Goal: Information Seeking & Learning: Learn about a topic

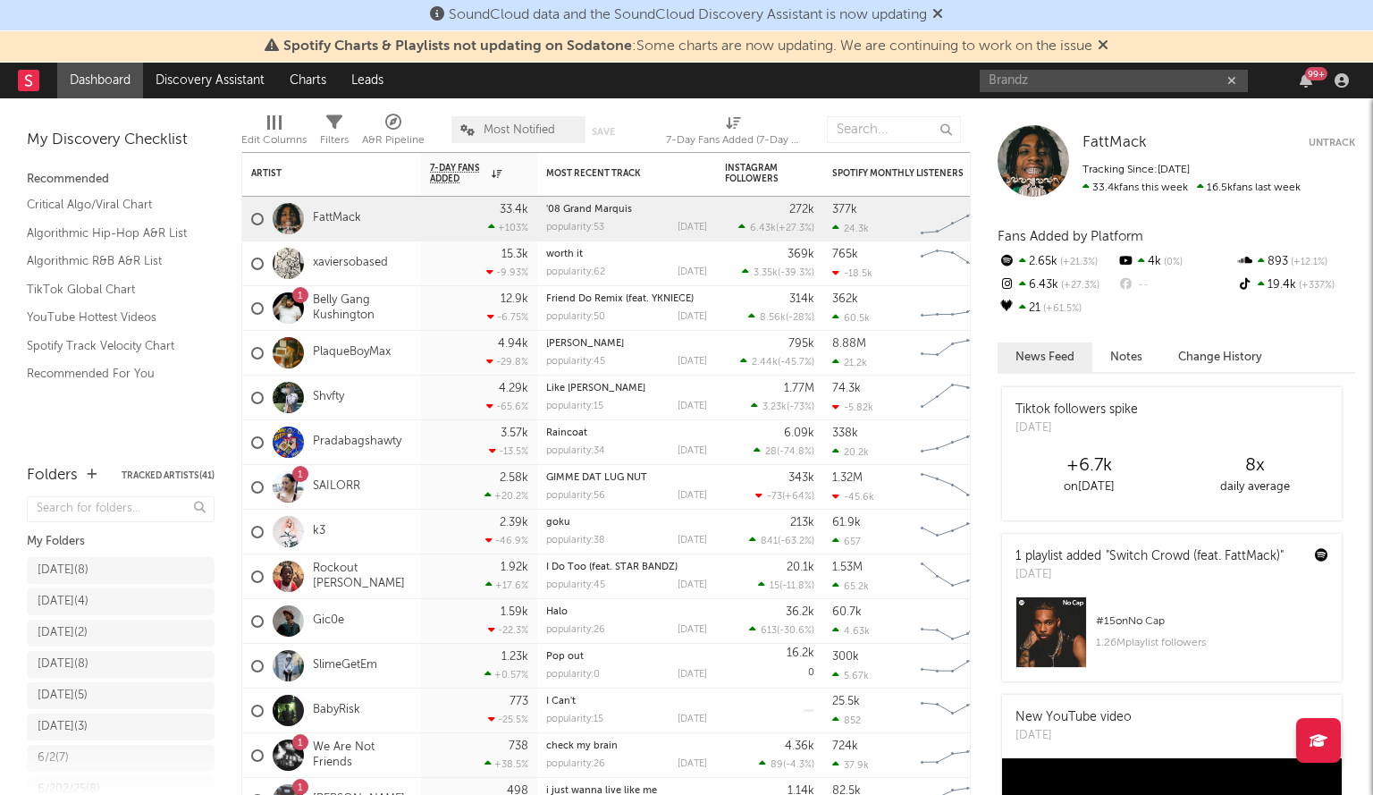
click at [1055, 80] on input "Brandz" at bounding box center [1114, 81] width 268 height 22
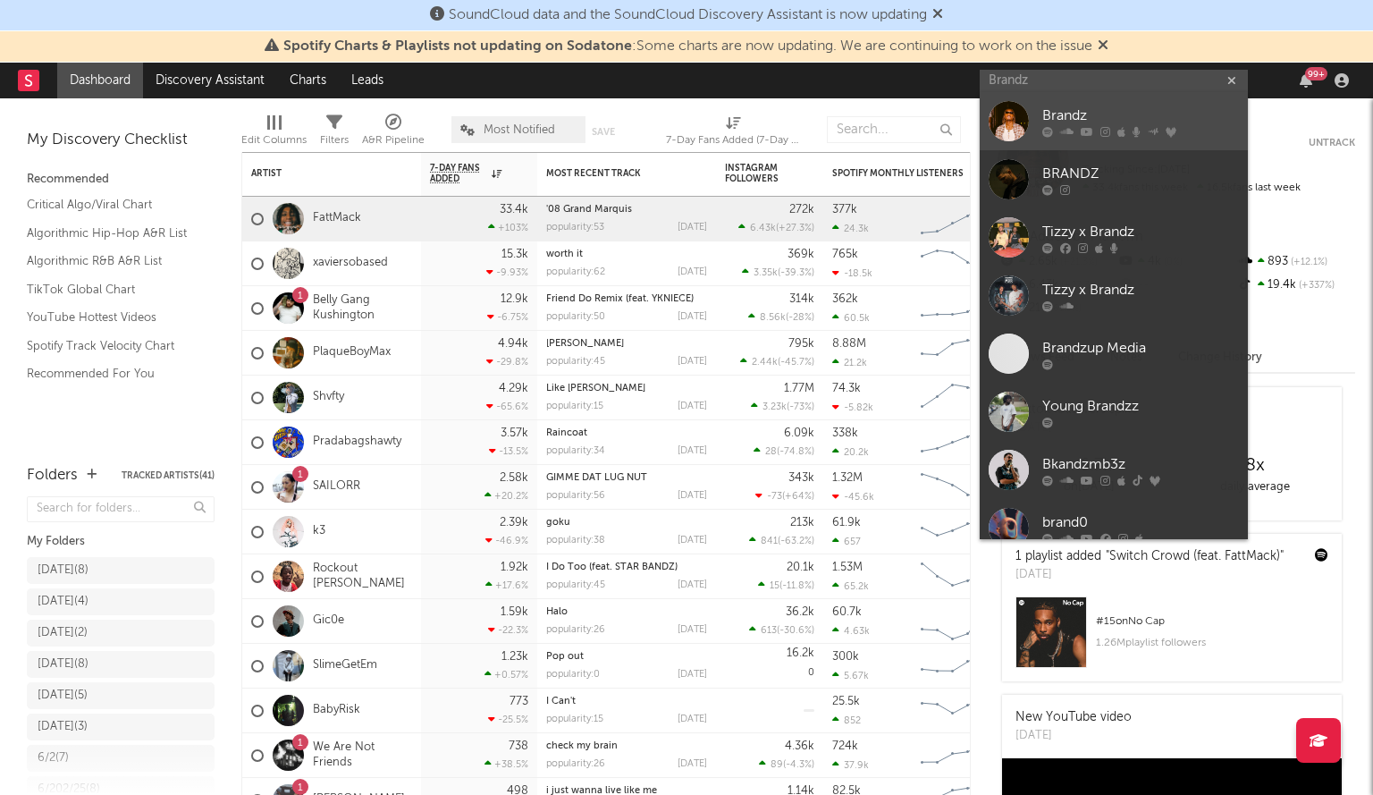
click at [1028, 119] on div at bounding box center [1009, 121] width 40 height 40
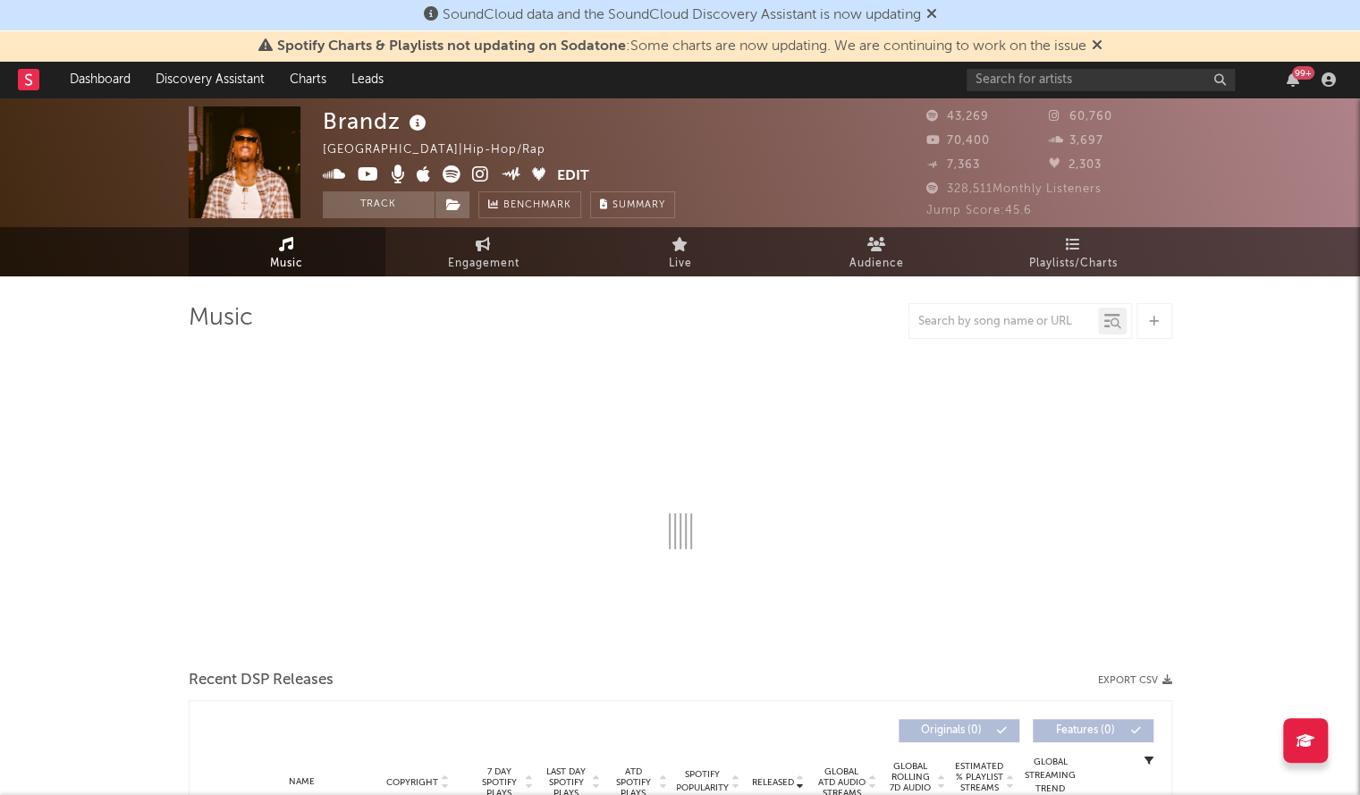
select select "6m"
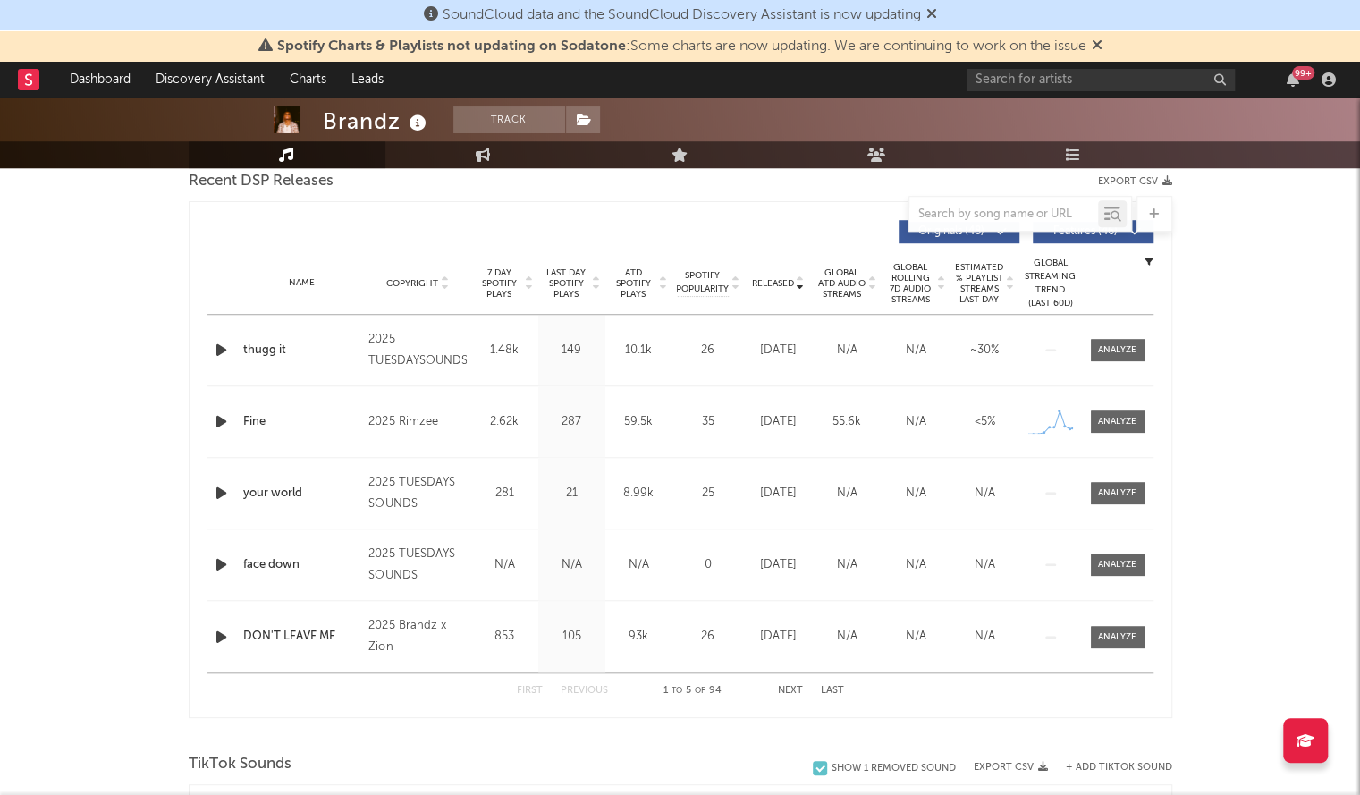
scroll to position [641, 0]
click at [766, 277] on span "Released" at bounding box center [773, 282] width 42 height 11
click at [1079, 87] on input "text" at bounding box center [1101, 80] width 268 height 22
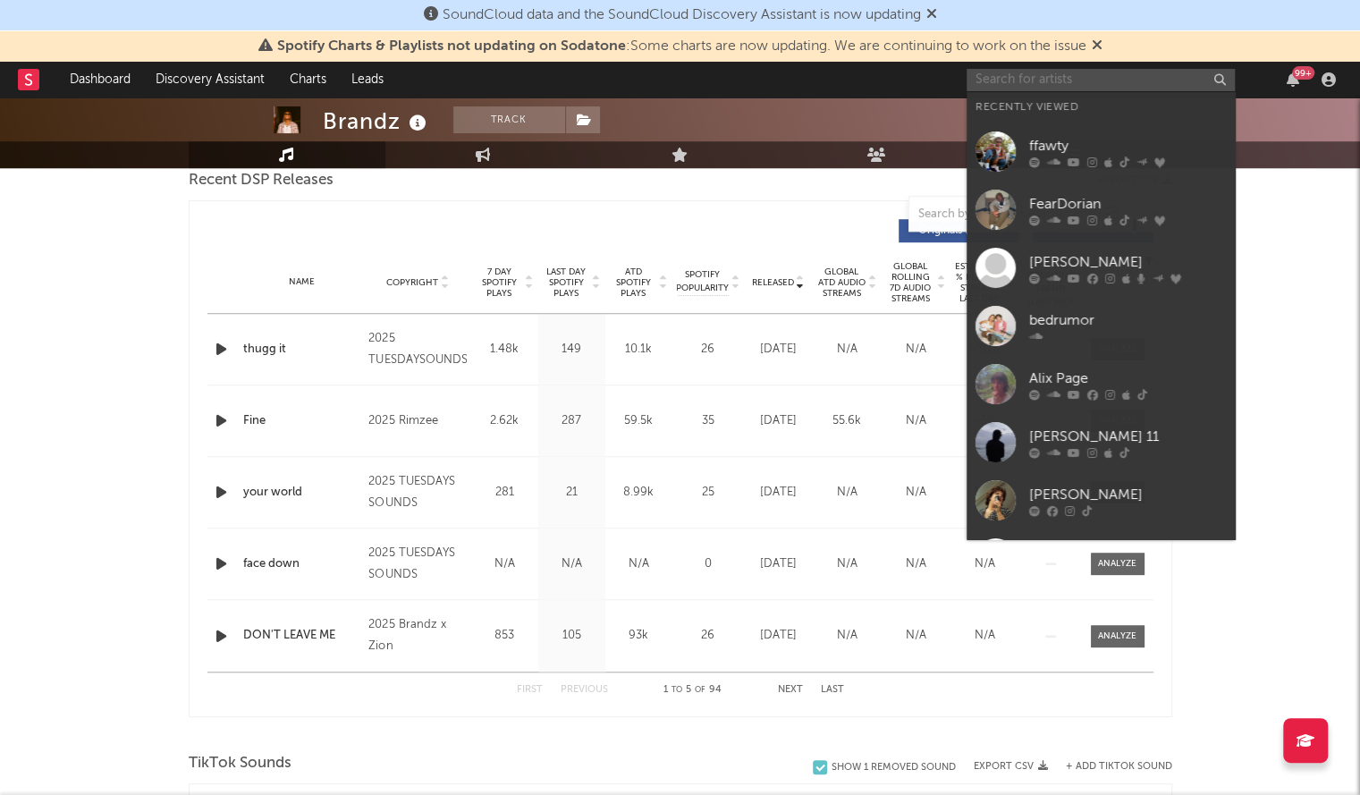
paste input "[PERSON_NAME]"
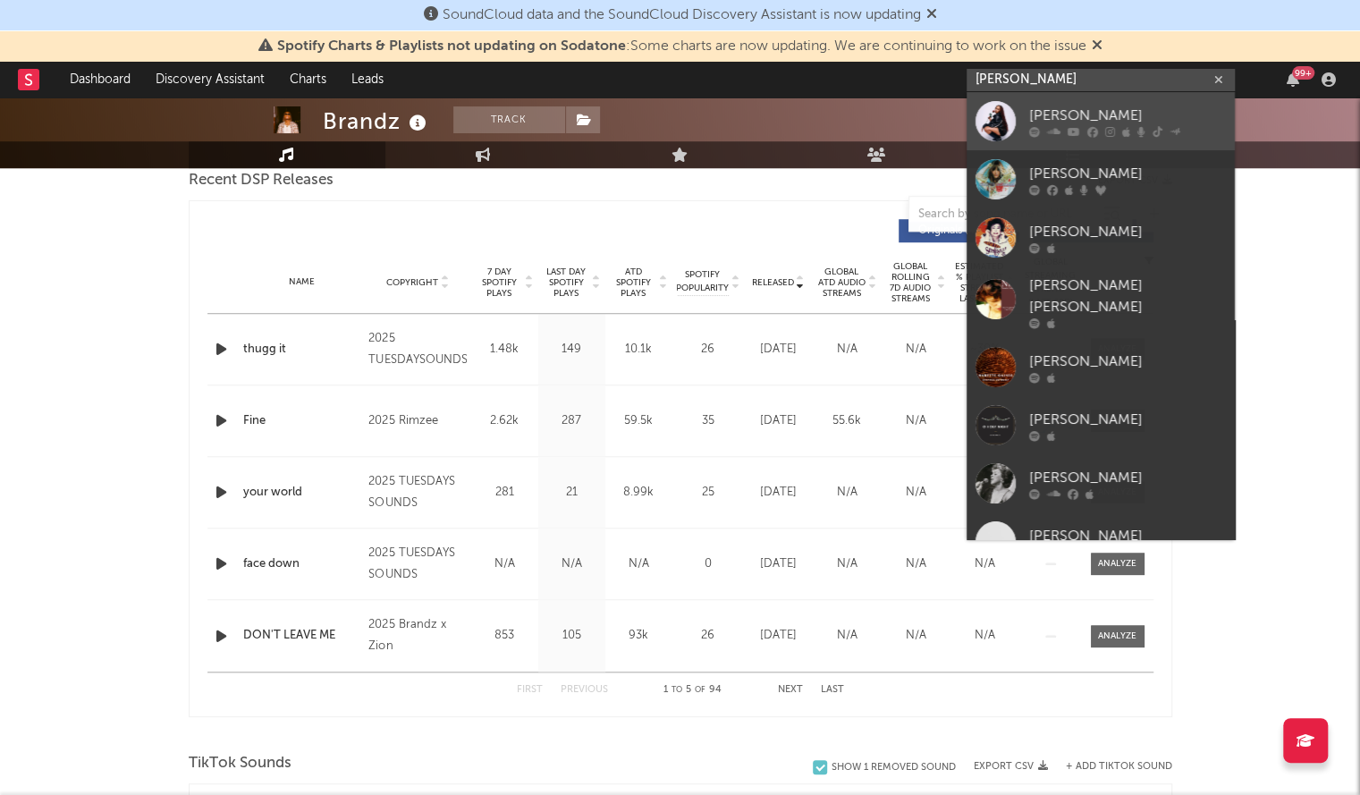
type input "[PERSON_NAME]"
click at [1000, 109] on div at bounding box center [995, 121] width 40 height 40
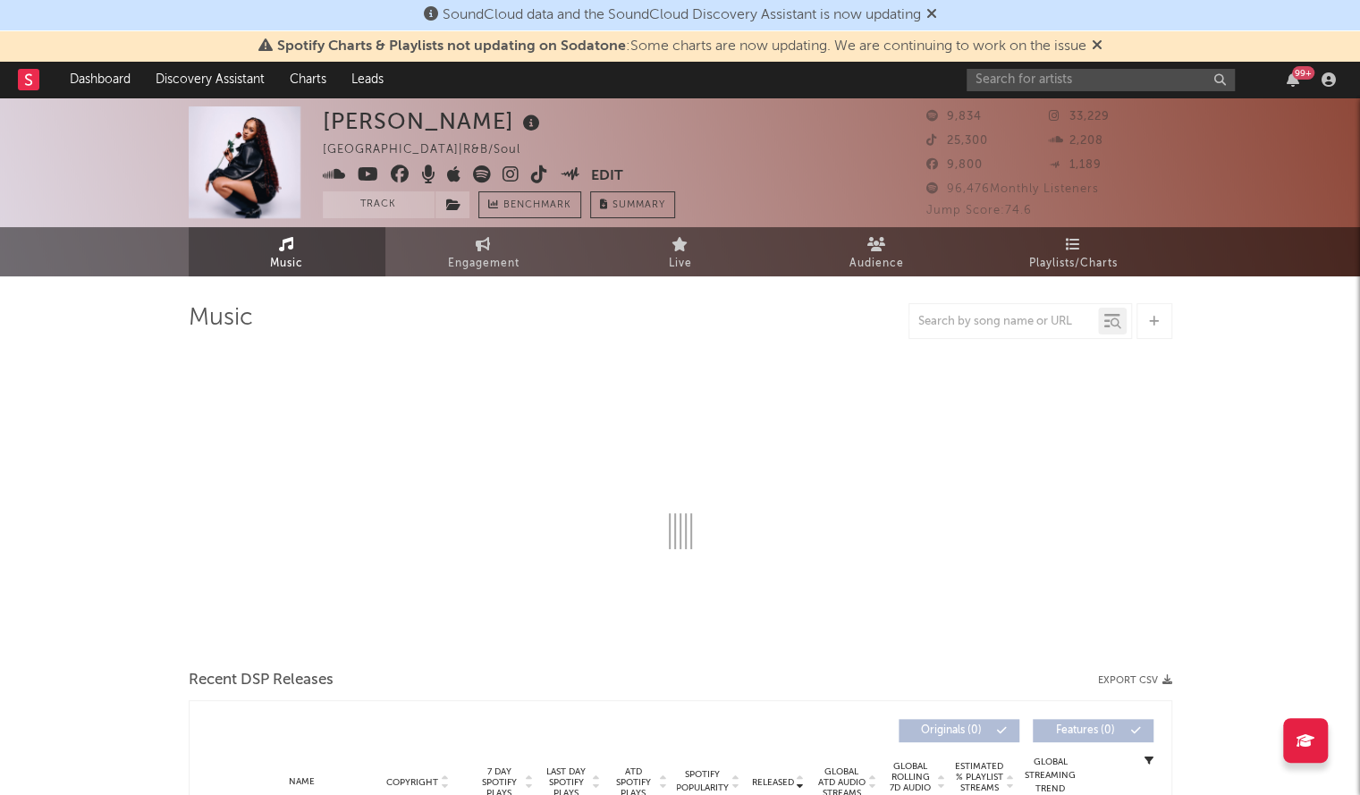
select select "6m"
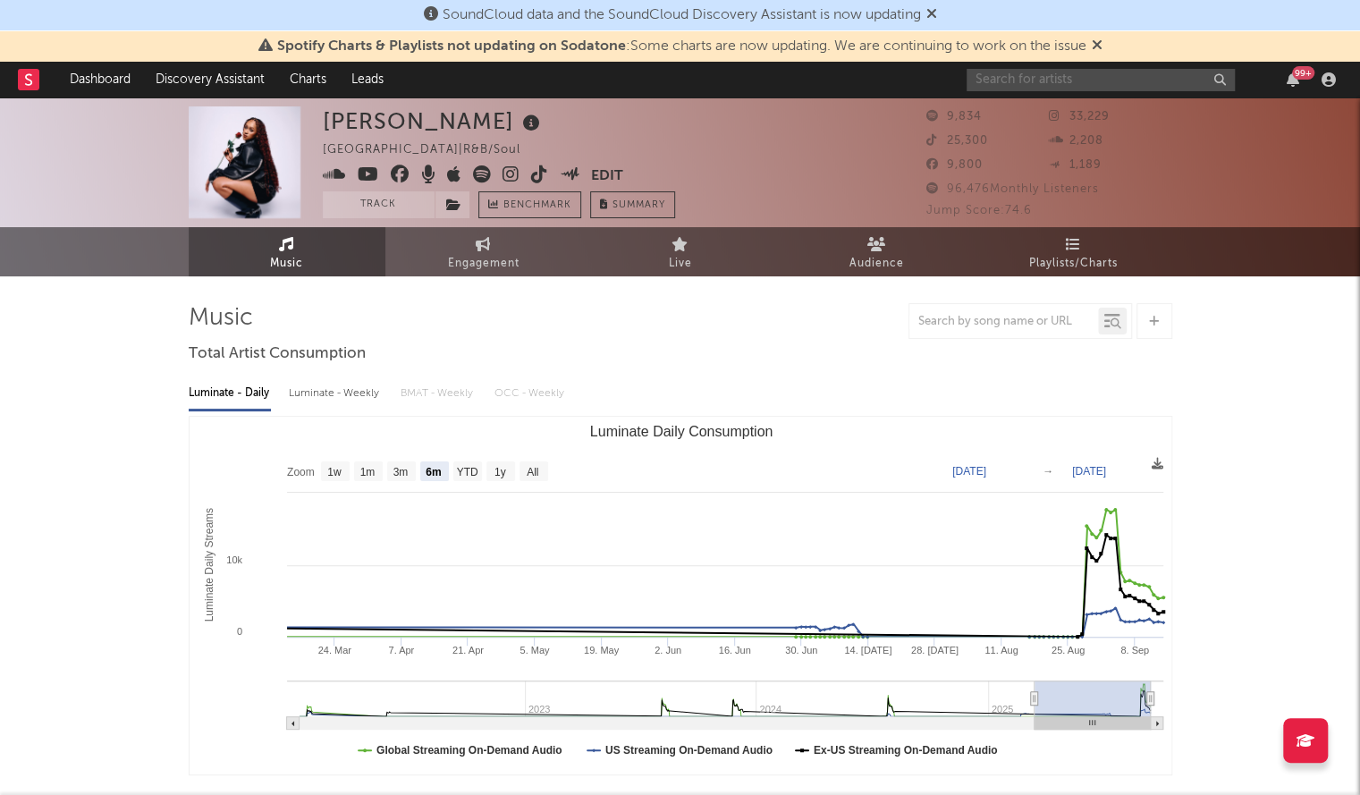
click at [1033, 85] on input "text" at bounding box center [1101, 80] width 268 height 22
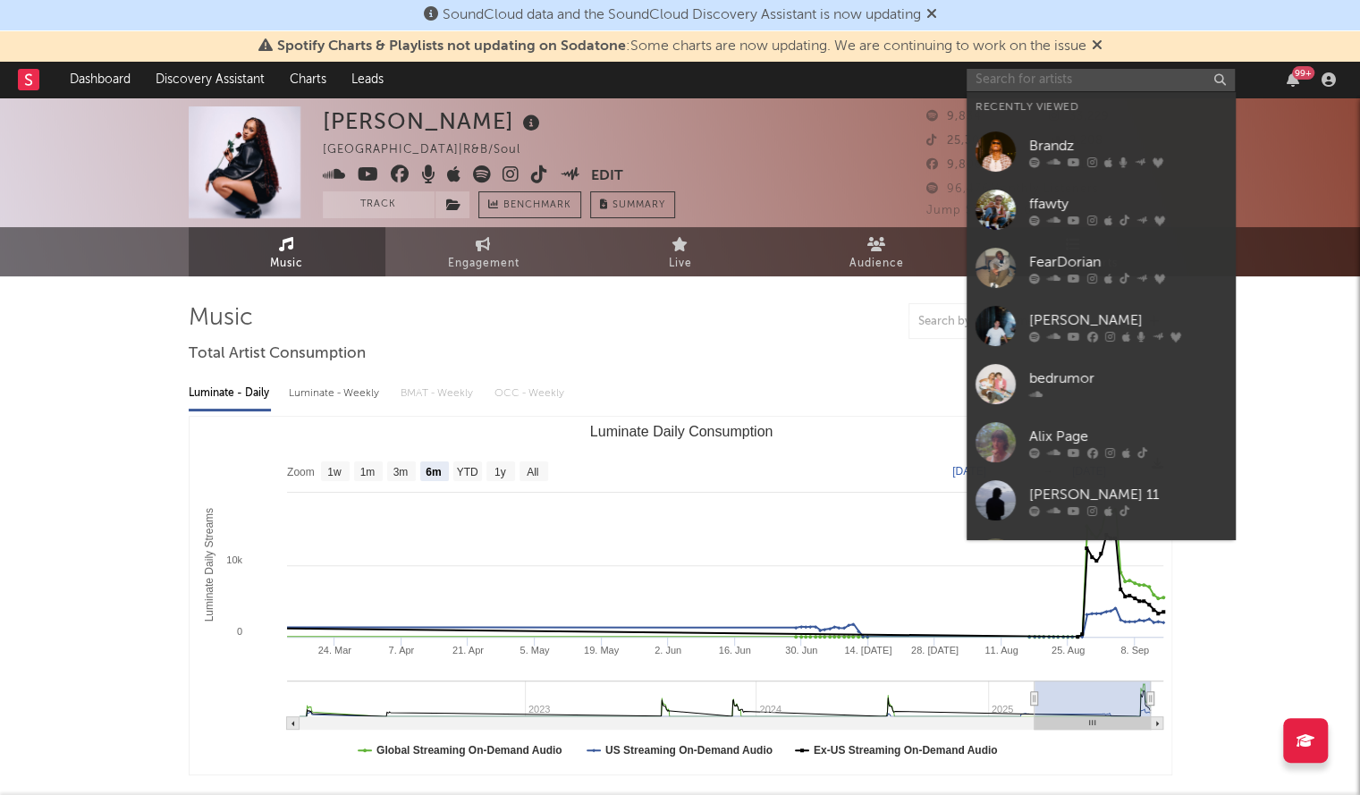
paste input "[PERSON_NAME] Drive"
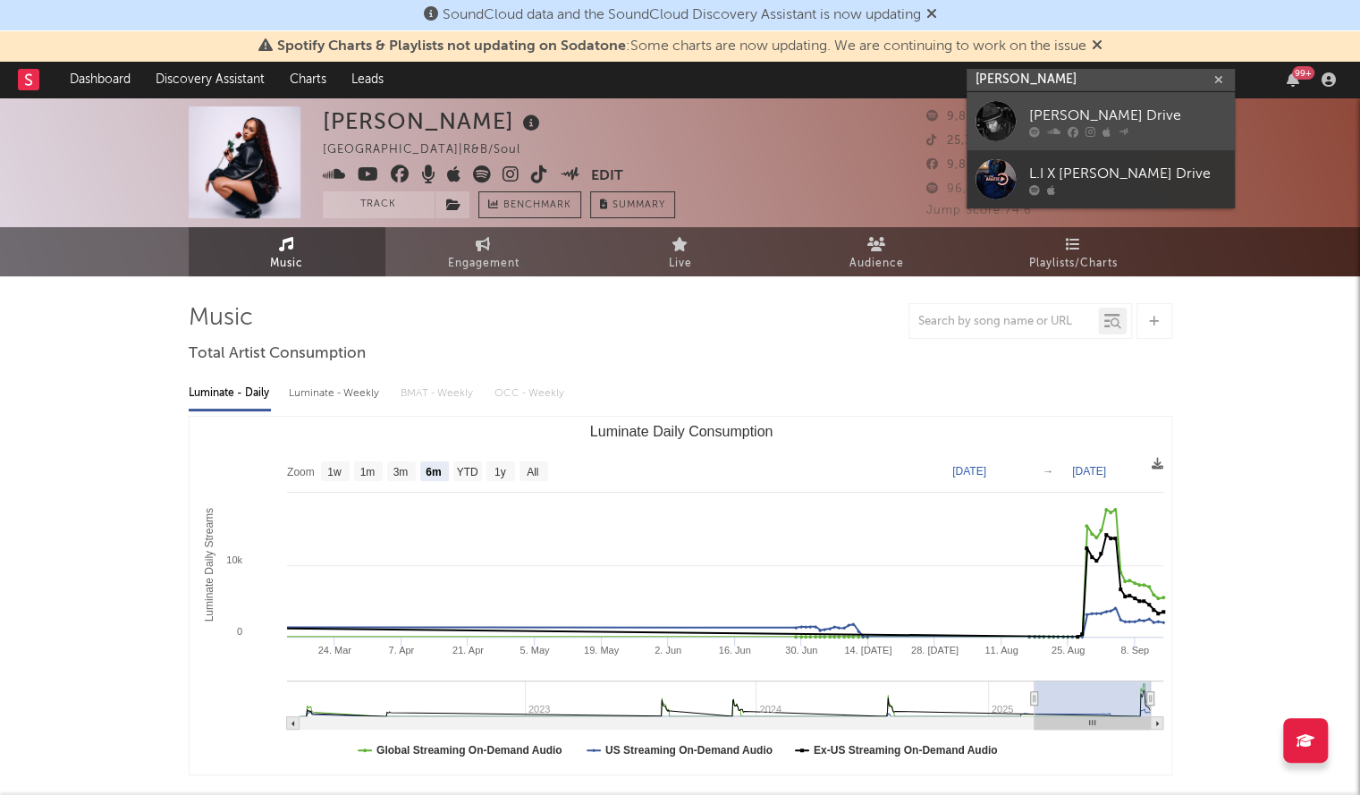
type input "[PERSON_NAME]"
click at [991, 119] on div at bounding box center [995, 121] width 40 height 40
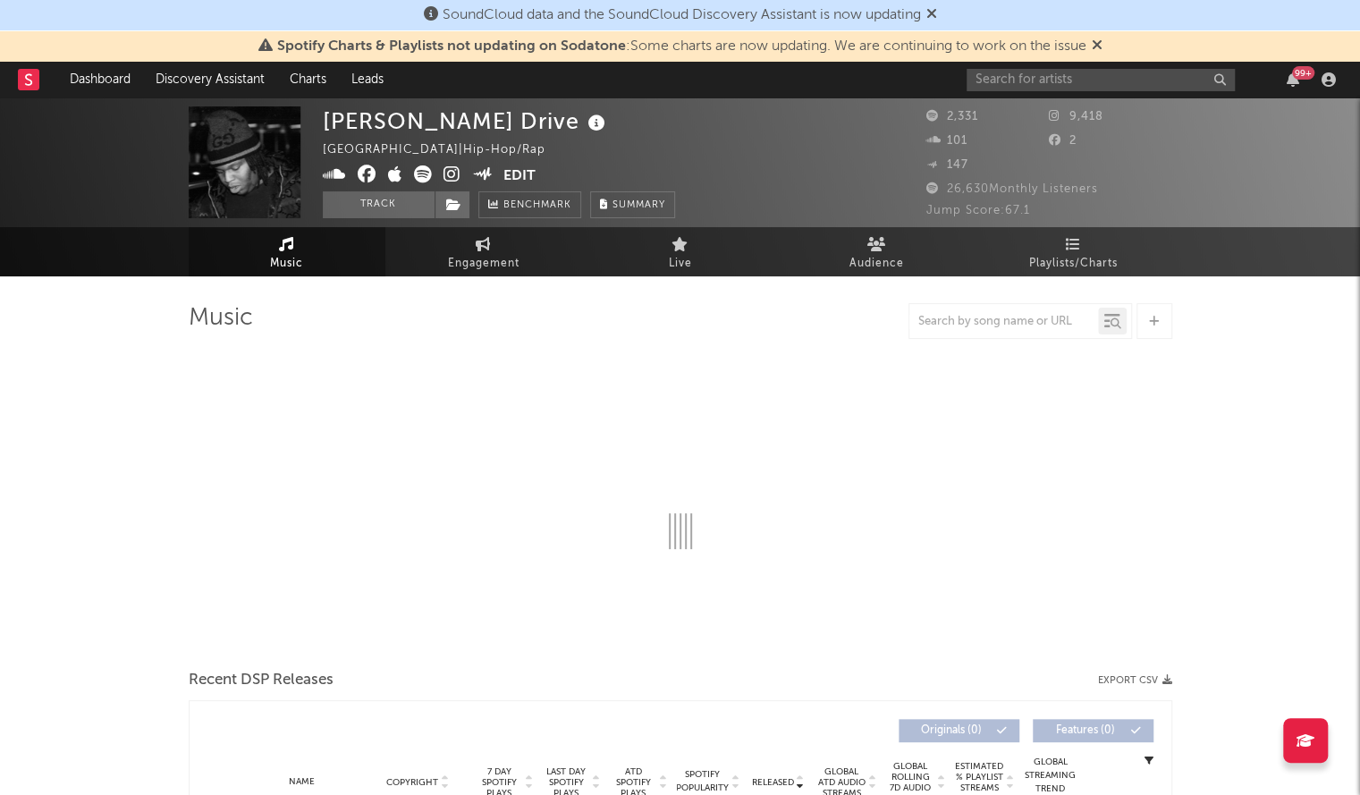
select select "1w"
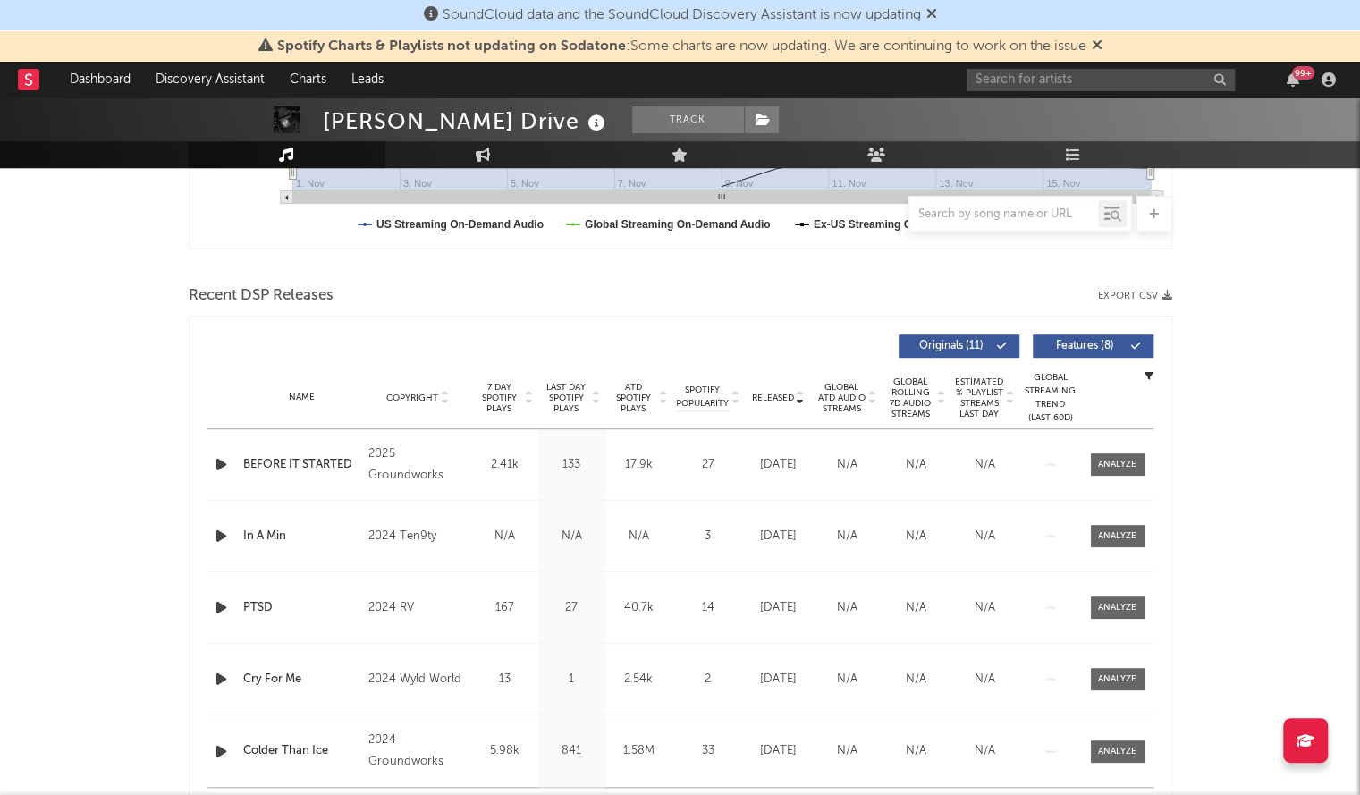
scroll to position [527, 0]
click at [777, 393] on span "Released" at bounding box center [773, 397] width 42 height 11
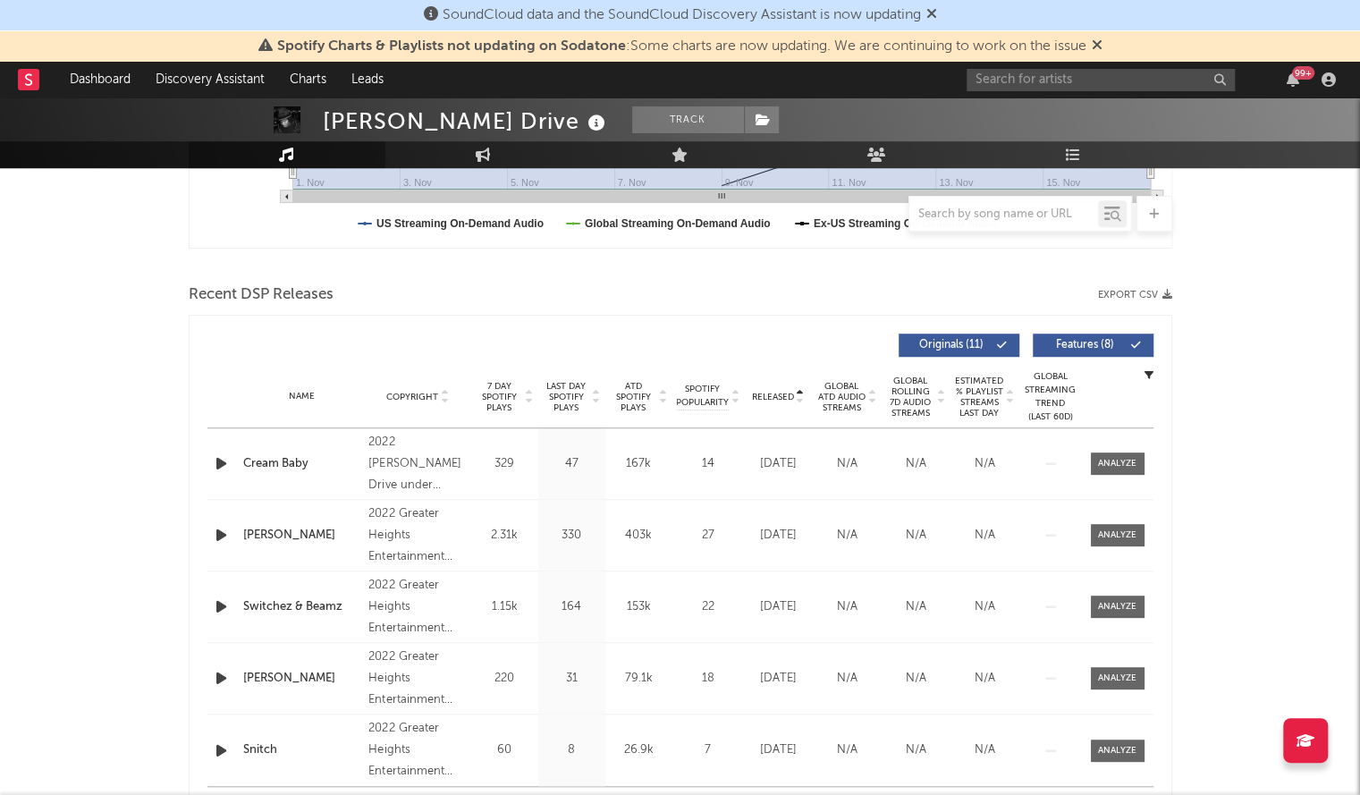
click at [777, 393] on span "Released" at bounding box center [773, 397] width 42 height 11
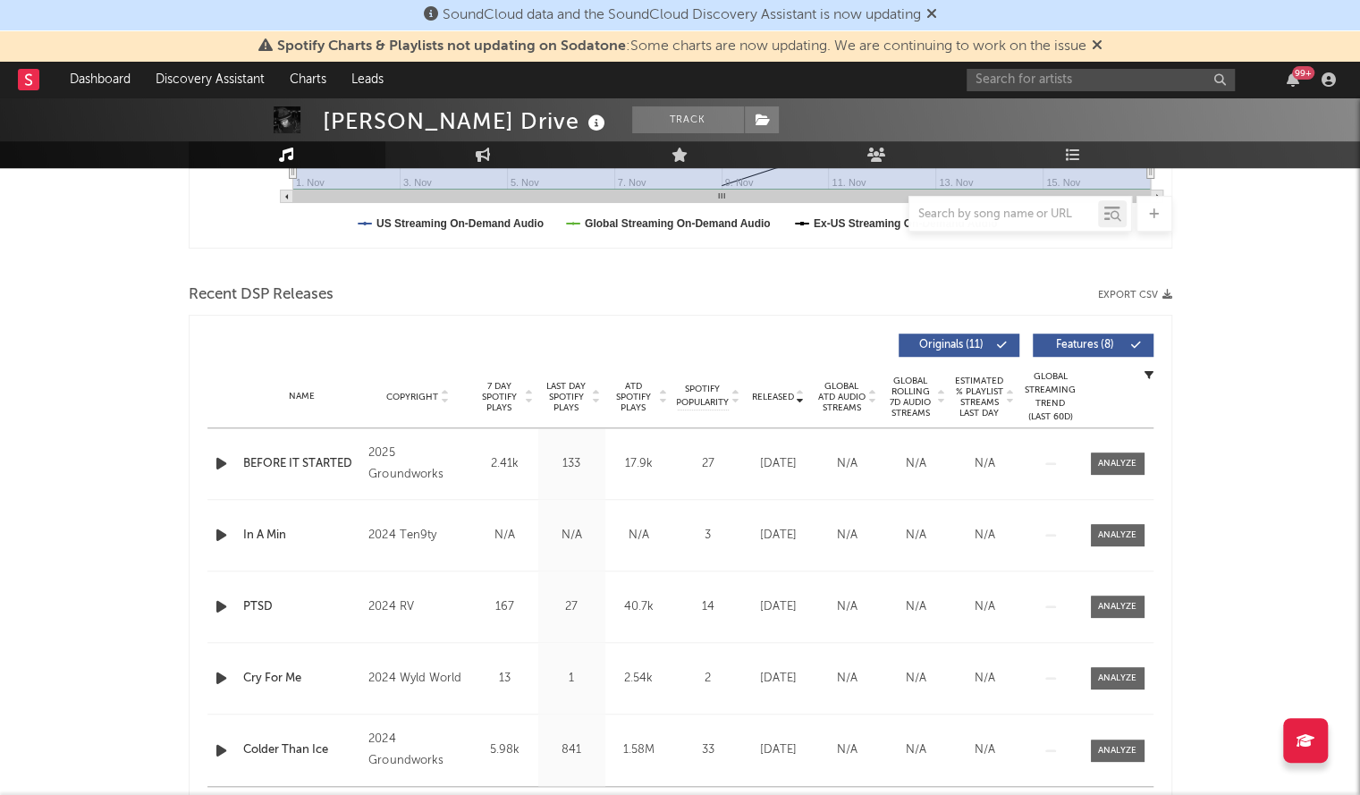
click at [298, 460] on div "BEFORE IT STARTED" at bounding box center [301, 464] width 117 height 18
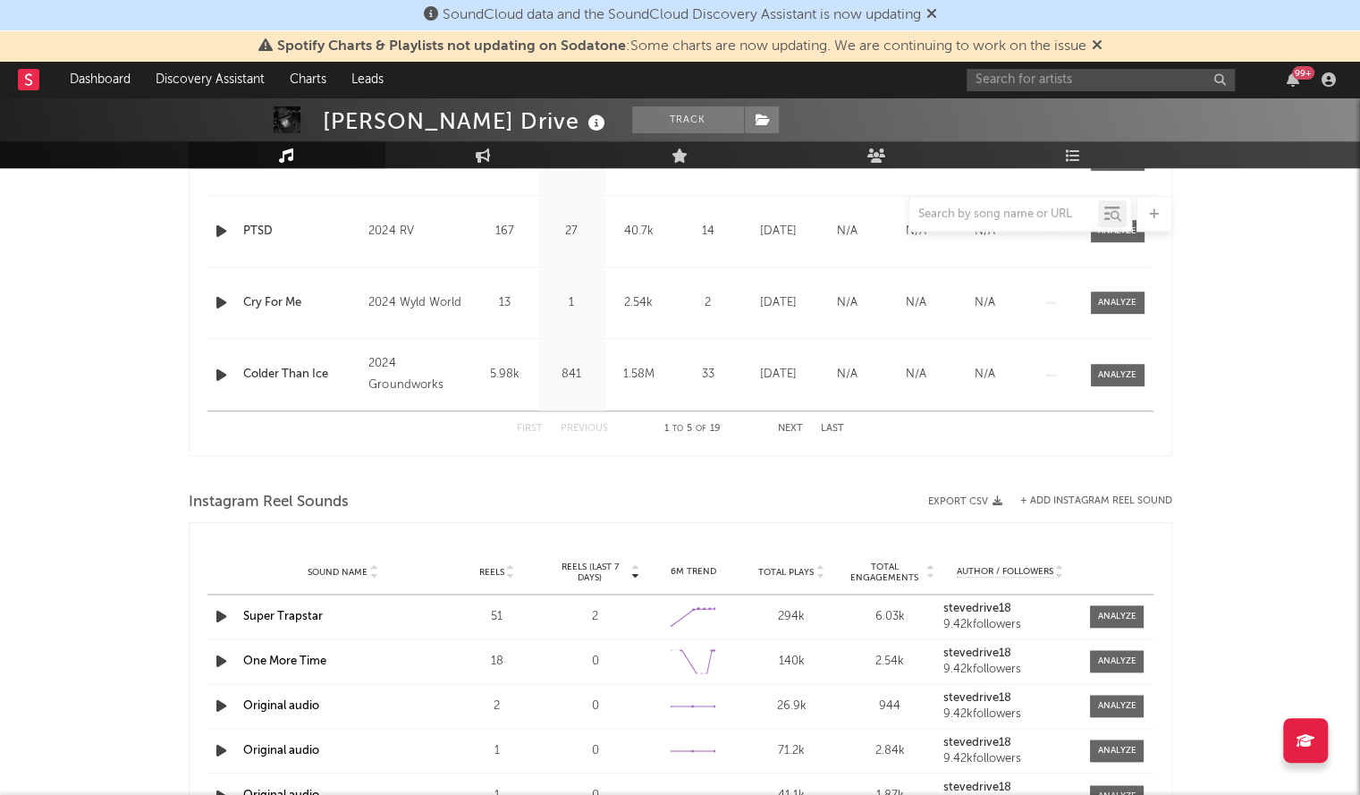
scroll to position [913, 0]
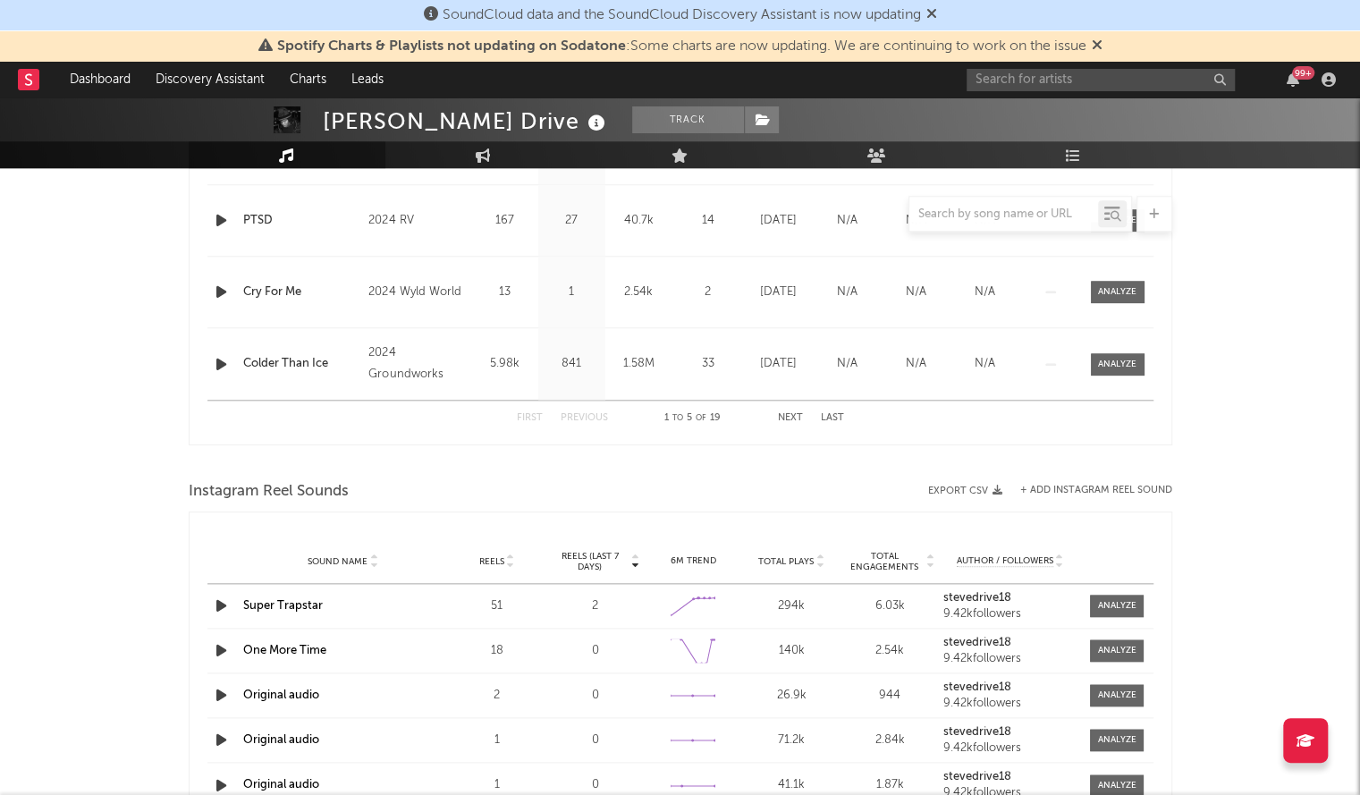
click at [0, 311] on div "[PERSON_NAME] Drive Track [GEOGRAPHIC_DATA] | Hip-Hop/Rap Edit Track Benchmark …" at bounding box center [680, 320] width 1360 height 2270
